Goal: Task Accomplishment & Management: Manage account settings

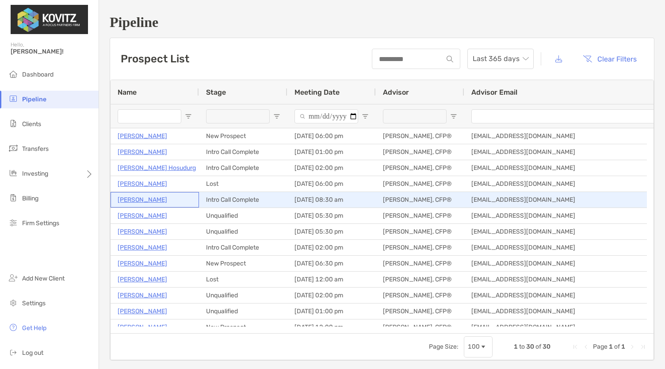
click at [138, 198] on p "[PERSON_NAME]" at bounding box center [142, 199] width 49 height 11
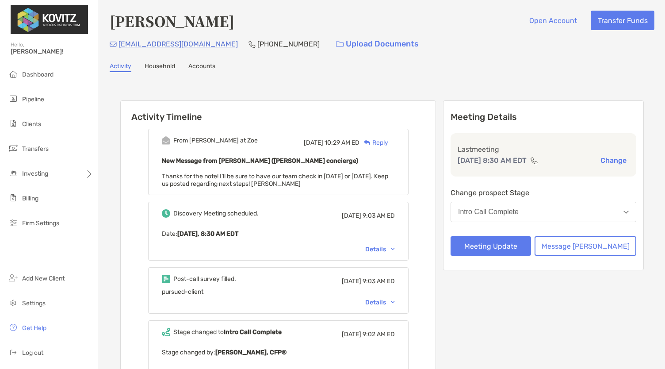
click at [518, 212] on div "Intro Call Complete" at bounding box center [488, 212] width 61 height 8
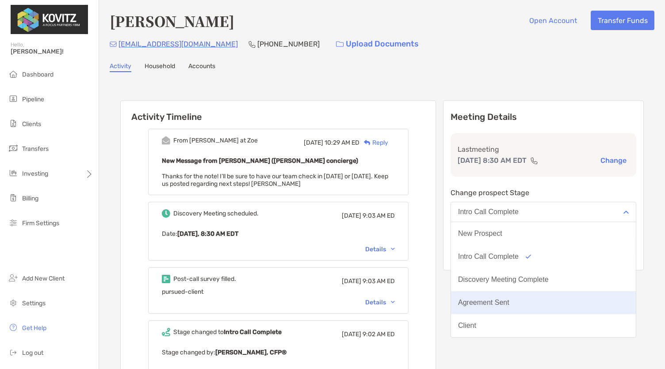
scroll to position [69, 0]
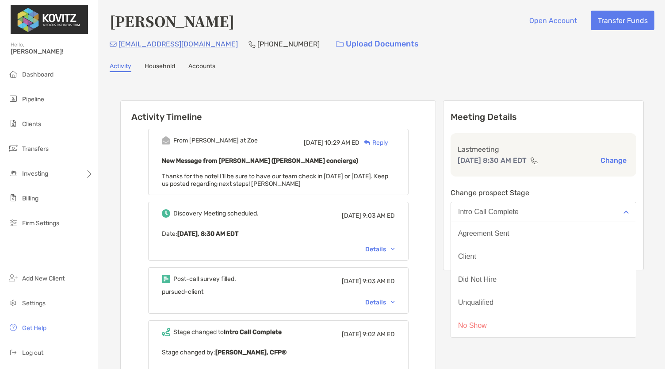
click at [344, 180] on div "New Message from Matthew Wiener (Zoe concierge) Thanks for the note! I’ll be su…" at bounding box center [278, 171] width 233 height 32
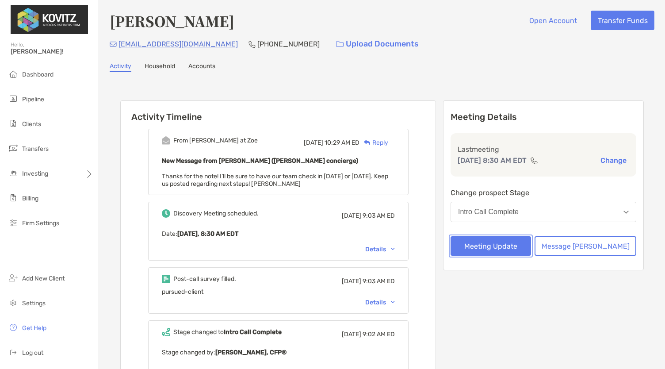
click at [528, 252] on button "Meeting Update" at bounding box center [490, 245] width 80 height 19
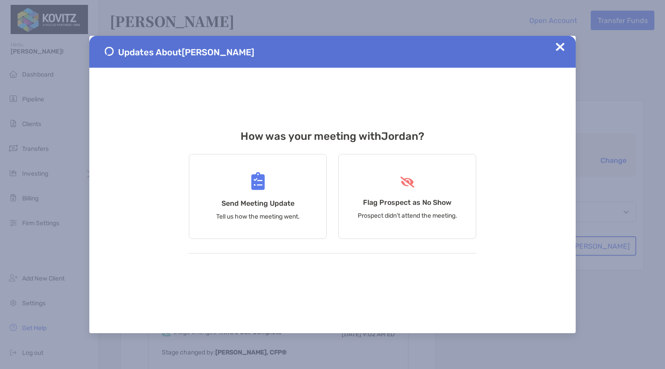
click at [559, 53] on span at bounding box center [559, 51] width 9 height 19
drag, startPoint x: 376, startPoint y: 202, endPoint x: 119, endPoint y: 169, distance: 258.8
click at [119, 169] on div "Updates About Jordan Sposit How was your meeting with Jordan ? Send Meeting Upd…" at bounding box center [332, 184] width 486 height 297
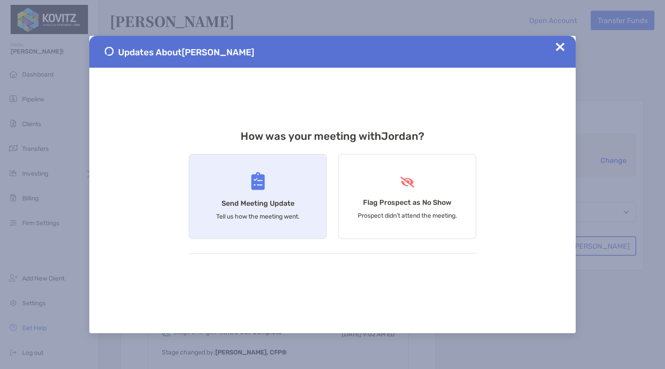
click at [234, 179] on div "Send Meeting Update Tell us how the meeting went." at bounding box center [258, 196] width 138 height 85
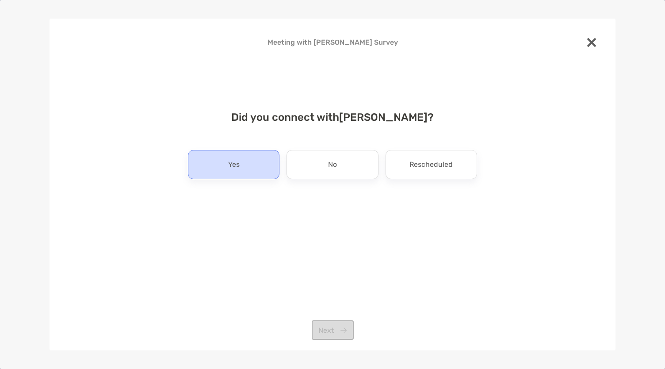
click at [228, 162] on p "Yes" at bounding box center [233, 164] width 11 height 14
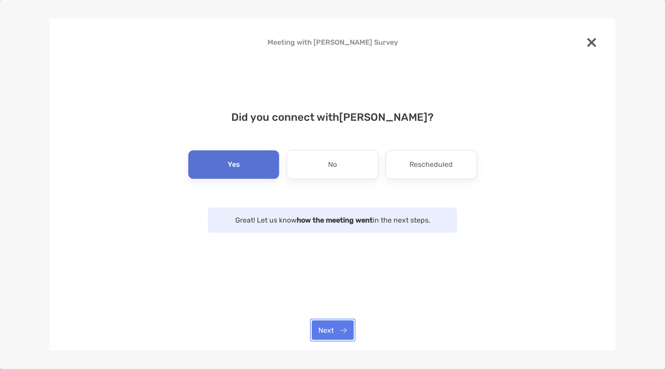
click at [336, 321] on button "Next" at bounding box center [333, 329] width 42 height 19
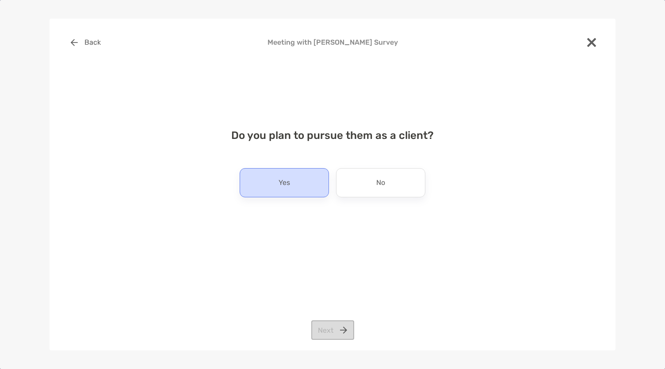
click at [316, 186] on div "Yes" at bounding box center [283, 182] width 89 height 29
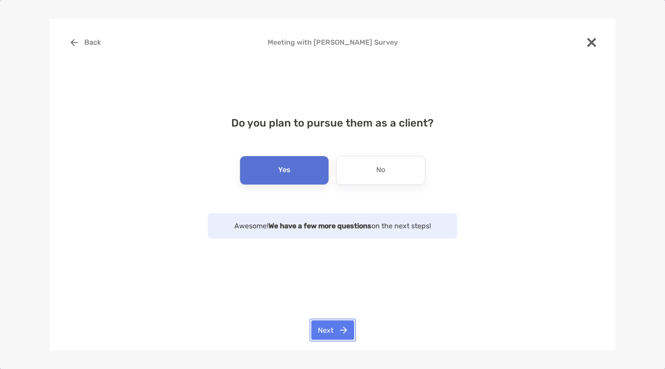
click at [339, 328] on button "Next" at bounding box center [332, 329] width 43 height 19
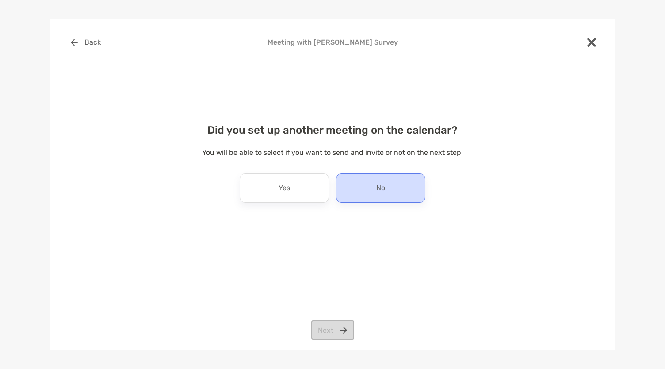
click at [366, 200] on div "No" at bounding box center [380, 187] width 89 height 29
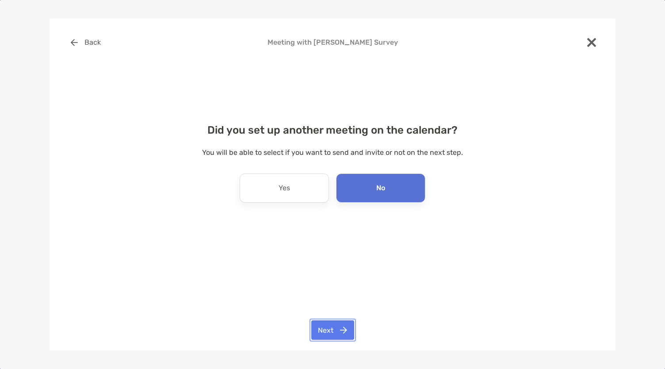
click at [324, 330] on button "Next" at bounding box center [332, 329] width 43 height 19
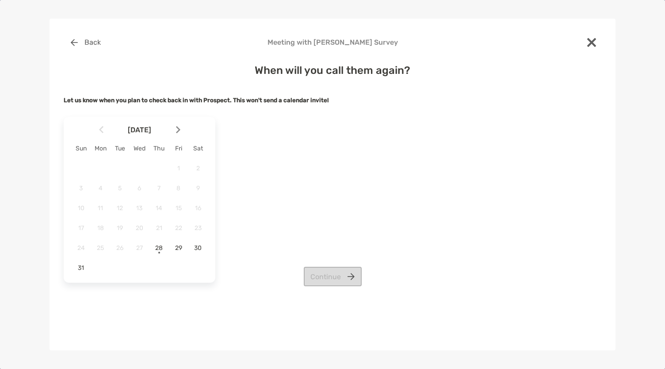
click at [175, 130] on div at bounding box center [181, 129] width 15 height 19
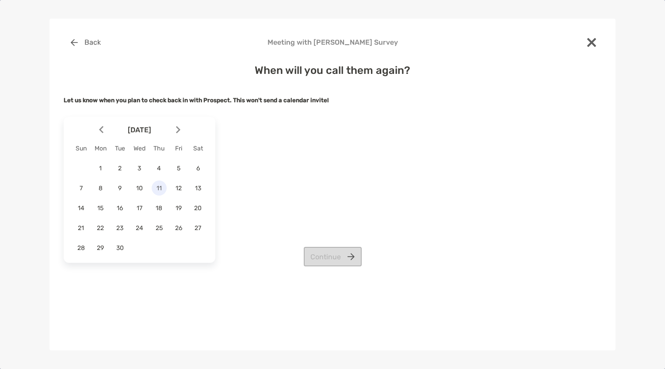
click at [153, 193] on div "11" at bounding box center [159, 187] width 15 height 15
click at [346, 266] on button "Continue" at bounding box center [333, 256] width 58 height 19
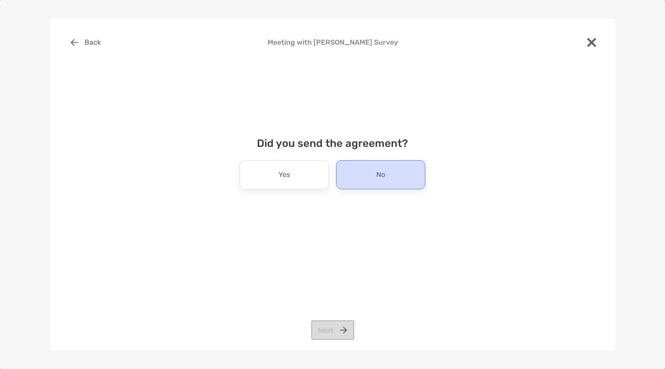
click at [362, 162] on div "No" at bounding box center [380, 174] width 89 height 29
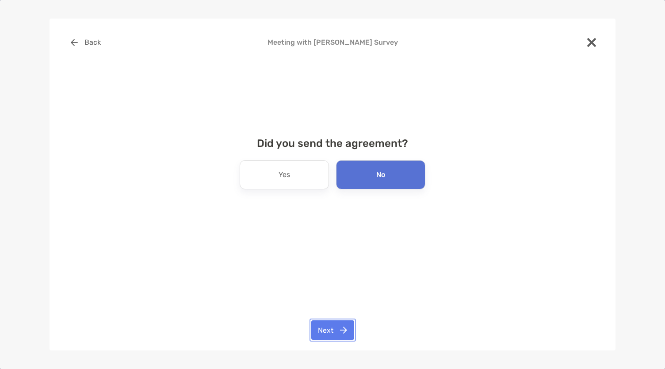
click at [326, 334] on button "Next" at bounding box center [332, 329] width 43 height 19
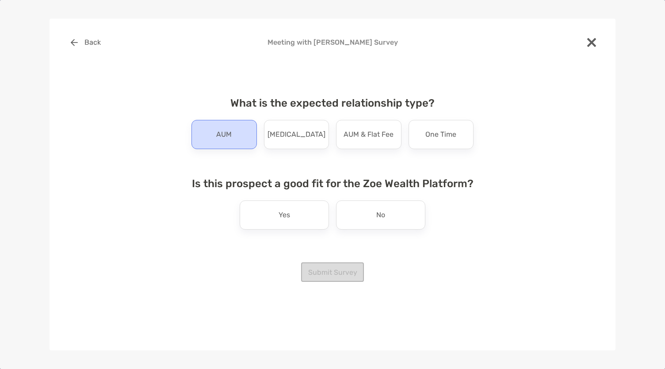
click at [237, 132] on div "AUM" at bounding box center [223, 134] width 65 height 29
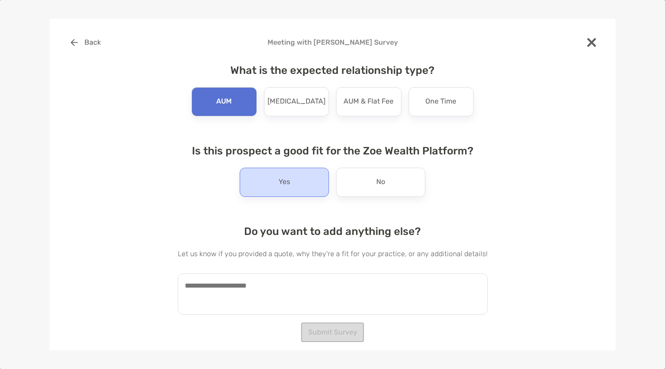
click at [286, 194] on div "Yes" at bounding box center [283, 181] width 89 height 29
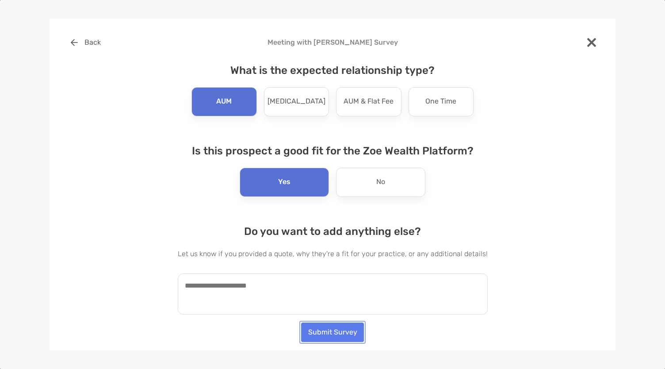
click at [316, 328] on button "Submit Survey" at bounding box center [332, 331] width 63 height 19
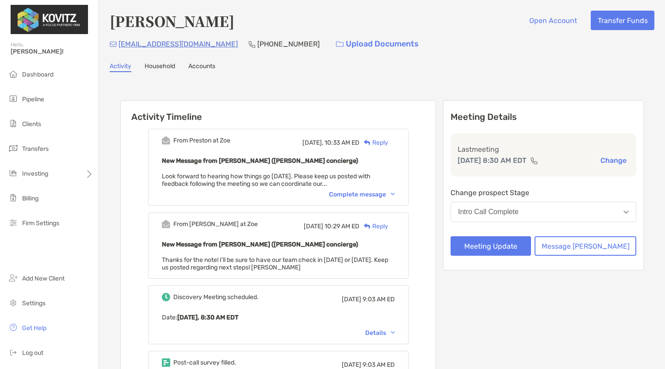
click at [388, 142] on div "Reply" at bounding box center [373, 142] width 29 height 9
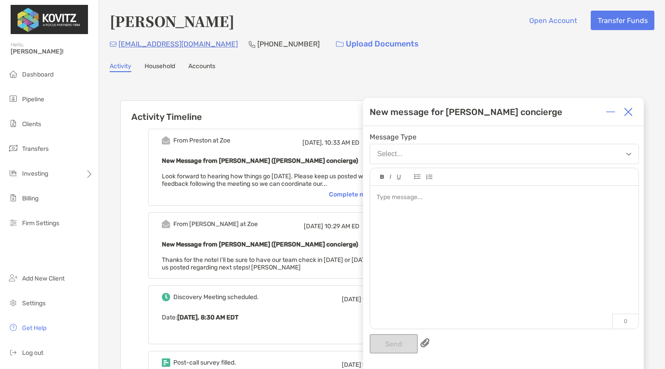
click at [391, 142] on div "Message Type Select..." at bounding box center [503, 148] width 269 height 31
click at [405, 160] on button "Select..." at bounding box center [503, 154] width 269 height 20
click at [413, 158] on button "Select..." at bounding box center [503, 154] width 269 height 20
click at [391, 210] on div at bounding box center [504, 253] width 268 height 134
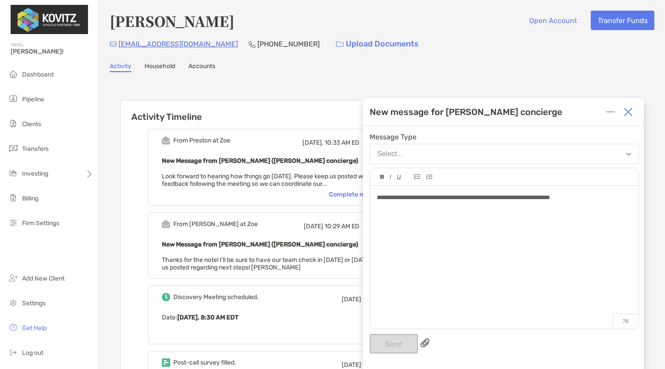
click at [512, 198] on span "**********" at bounding box center [462, 197] width 173 height 6
drag, startPoint x: 512, startPoint y: 198, endPoint x: 530, endPoint y: 199, distance: 18.6
click at [530, 199] on span "**********" at bounding box center [462, 197] width 173 height 6
click at [497, 198] on span "**********" at bounding box center [436, 197] width 120 height 6
click at [607, 197] on div "**********" at bounding box center [503, 197] width 255 height 9
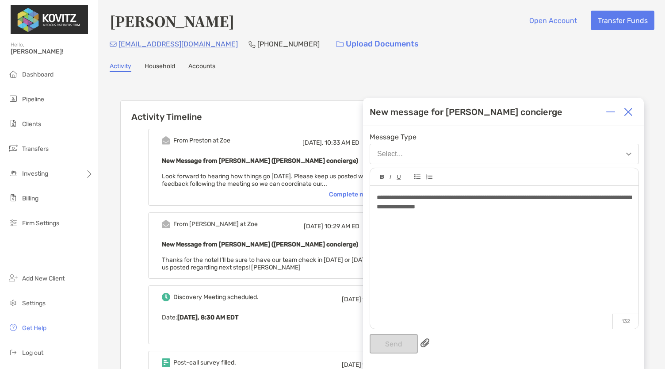
click at [419, 289] on div "**********" at bounding box center [504, 253] width 268 height 134
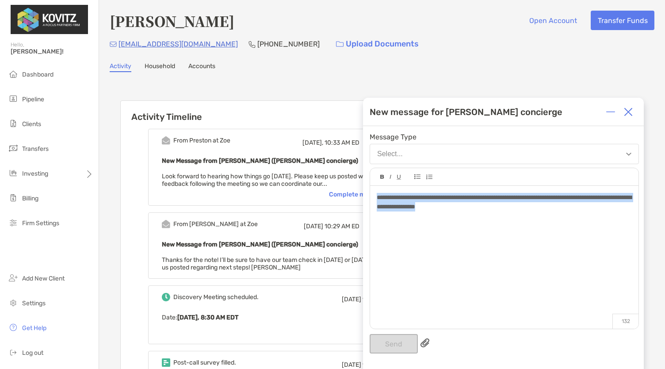
drag, startPoint x: 521, startPoint y: 215, endPoint x: 351, endPoint y: 183, distance: 173.5
click at [351, 183] on div "Activity Timeline From Preston at Zoe Today, 10:33 AM ED Reply New Message from…" at bounding box center [382, 342] width 544 height 522
copy span "**********"
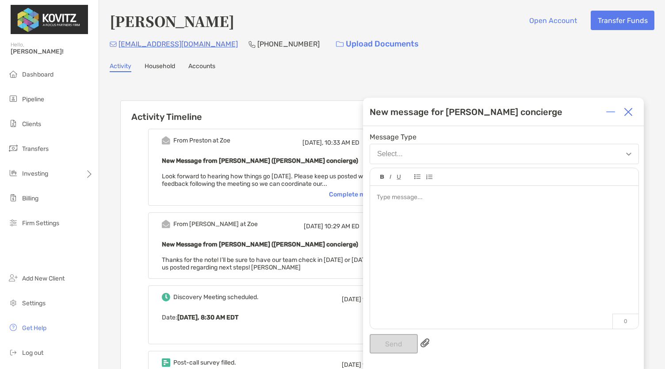
click at [632, 114] on div at bounding box center [628, 112] width 18 height 18
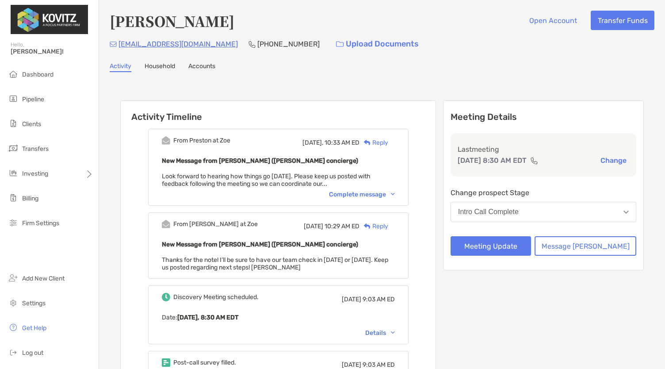
click at [372, 192] on div "Complete message" at bounding box center [362, 194] width 66 height 8
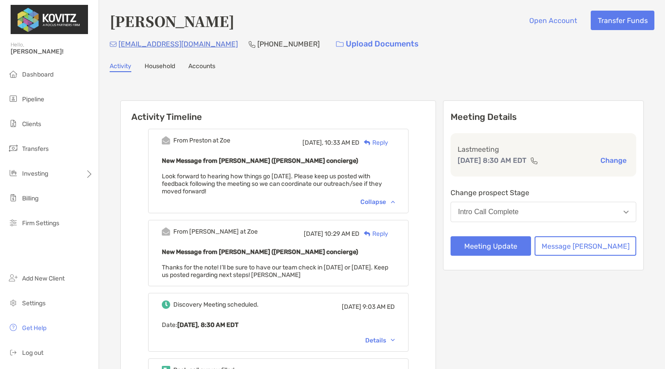
click at [388, 144] on div "Reply" at bounding box center [373, 142] width 29 height 9
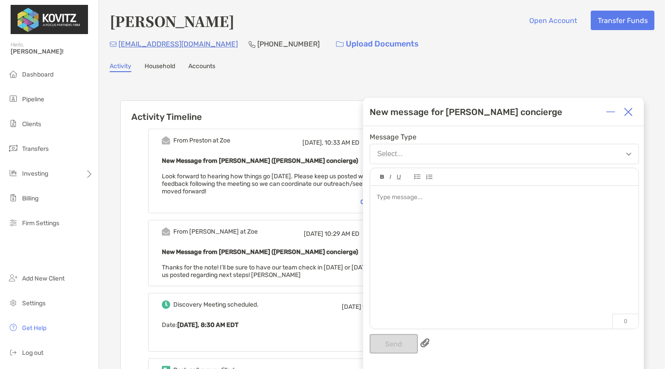
click at [393, 146] on button "Select..." at bounding box center [503, 154] width 269 height 20
click at [394, 149] on button "Select..." at bounding box center [503, 154] width 269 height 20
click at [404, 195] on div at bounding box center [503, 197] width 255 height 9
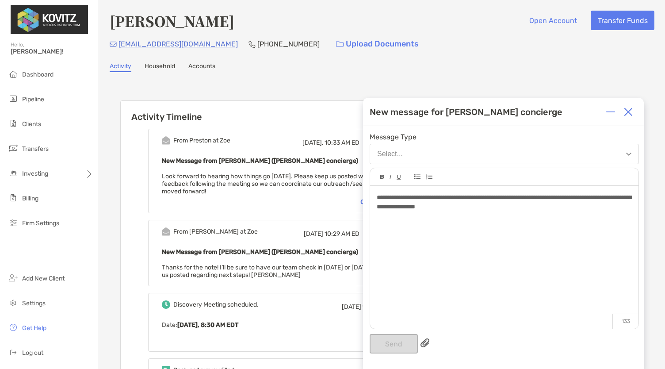
click at [389, 296] on div "**********" at bounding box center [504, 253] width 268 height 134
click at [470, 354] on div "**********" at bounding box center [503, 247] width 281 height 243
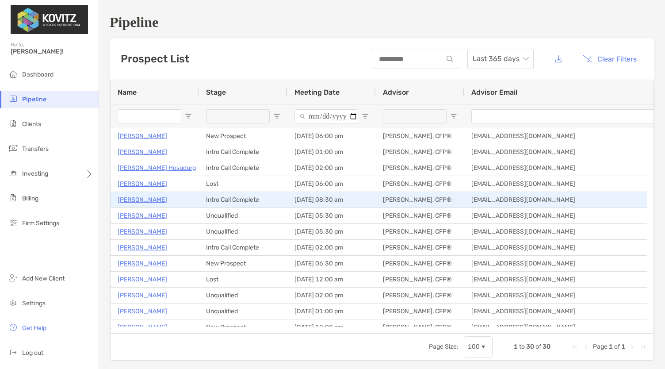
click at [141, 199] on p "[PERSON_NAME]" at bounding box center [142, 199] width 49 height 11
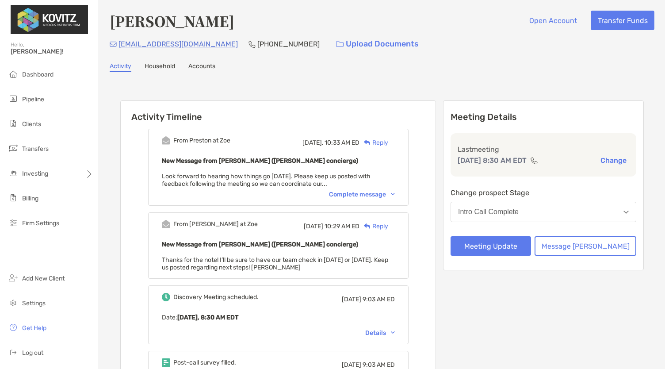
click at [388, 138] on div "Reply" at bounding box center [373, 142] width 29 height 9
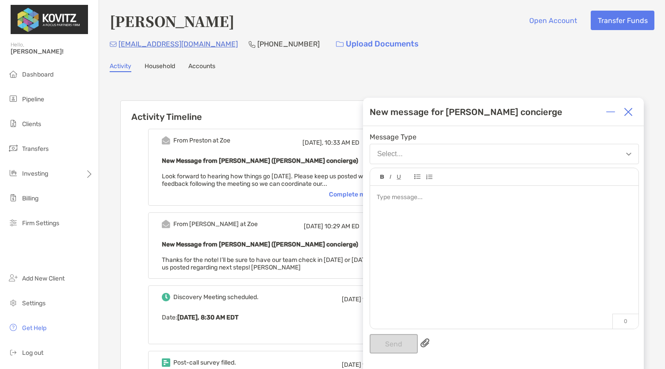
click at [417, 242] on div at bounding box center [504, 253] width 268 height 134
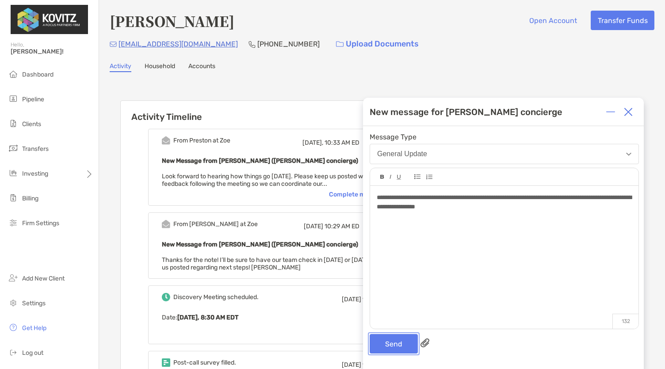
click at [390, 336] on button "Send" at bounding box center [393, 343] width 48 height 19
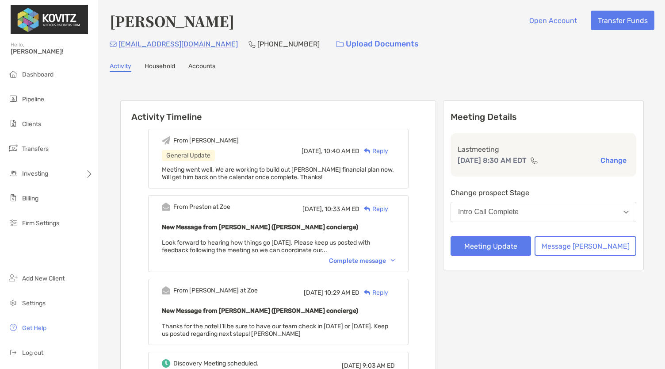
scroll to position [2, 0]
